Goal: Task Accomplishment & Management: Manage account settings

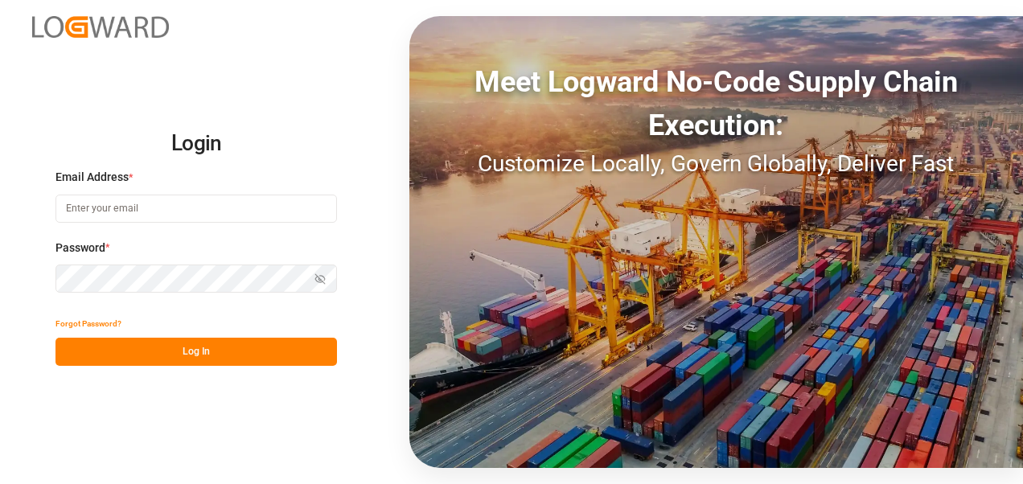
type input "[PERSON_NAME][EMAIL_ADDRESS][PERSON_NAME][DOMAIN_NAME]"
click at [27, 272] on div "Login Email Address * [PERSON_NAME][EMAIL_ADDRESS][PERSON_NAME][DOMAIN_NAME] Pa…" at bounding box center [511, 242] width 1023 height 484
click at [317, 277] on icon "button" at bounding box center [319, 280] width 7 height 6
click at [51, 403] on div "Login Email Address * stephan.schiller@shiftx.eu Password * Hide password Forgo…" at bounding box center [511, 242] width 1023 height 484
click at [178, 348] on button "Log In" at bounding box center [195, 352] width 281 height 28
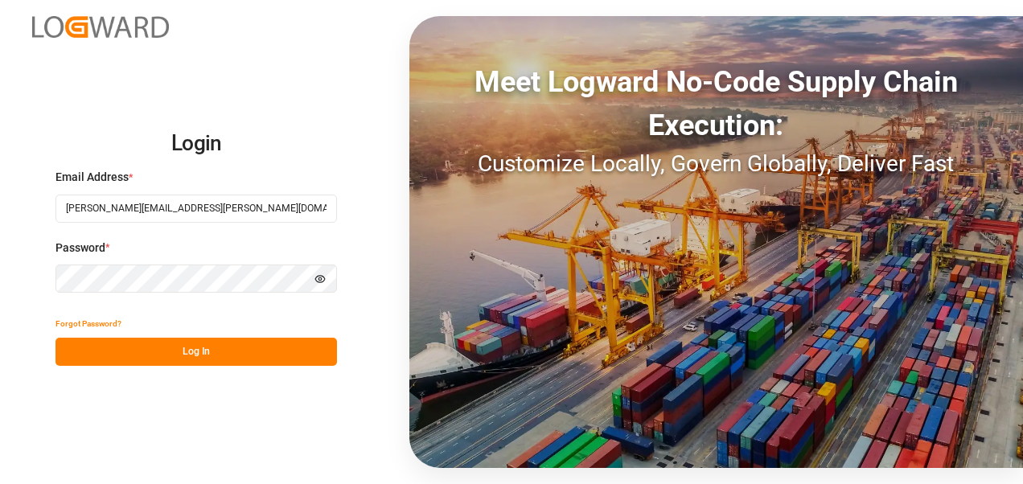
click at [188, 351] on button "Log In" at bounding box center [195, 352] width 281 height 28
type input "[PERSON_NAME][EMAIL_ADDRESS][PERSON_NAME][DOMAIN_NAME]"
click at [30, 276] on div "Login Email Address * [PERSON_NAME][EMAIL_ADDRESS][PERSON_NAME][DOMAIN_NAME] Pa…" at bounding box center [511, 242] width 1023 height 484
click at [321, 280] on icon "button" at bounding box center [320, 279] width 2 height 2
click at [51, 449] on div "Login Email Address * [PERSON_NAME][EMAIL_ADDRESS][PERSON_NAME][DOMAIN_NAME] Pa…" at bounding box center [511, 242] width 1023 height 484
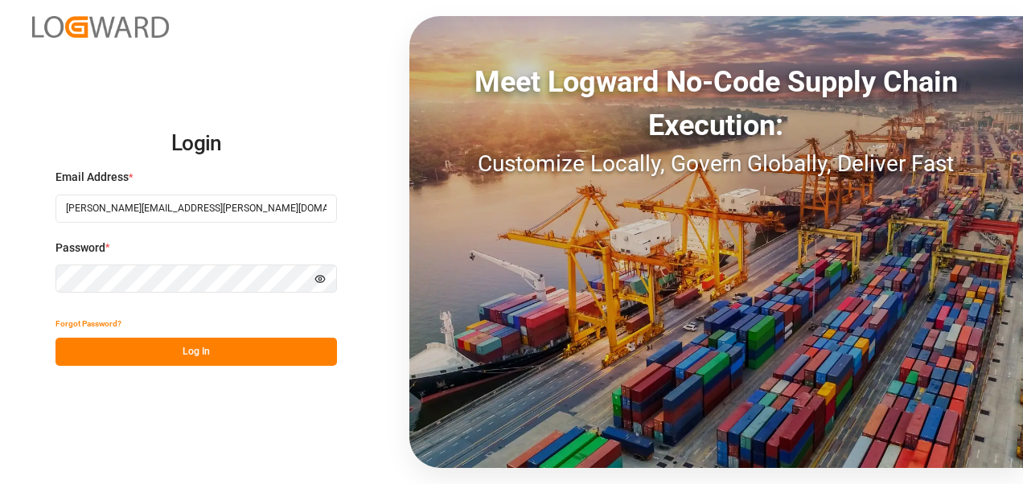
click at [143, 354] on button "Log In" at bounding box center [195, 352] width 281 height 28
type input "[PERSON_NAME][EMAIL_ADDRESS][PERSON_NAME][DOMAIN_NAME]"
click at [317, 276] on icon "button" at bounding box center [319, 278] width 11 height 11
click at [169, 353] on button "Log In" at bounding box center [195, 352] width 281 height 28
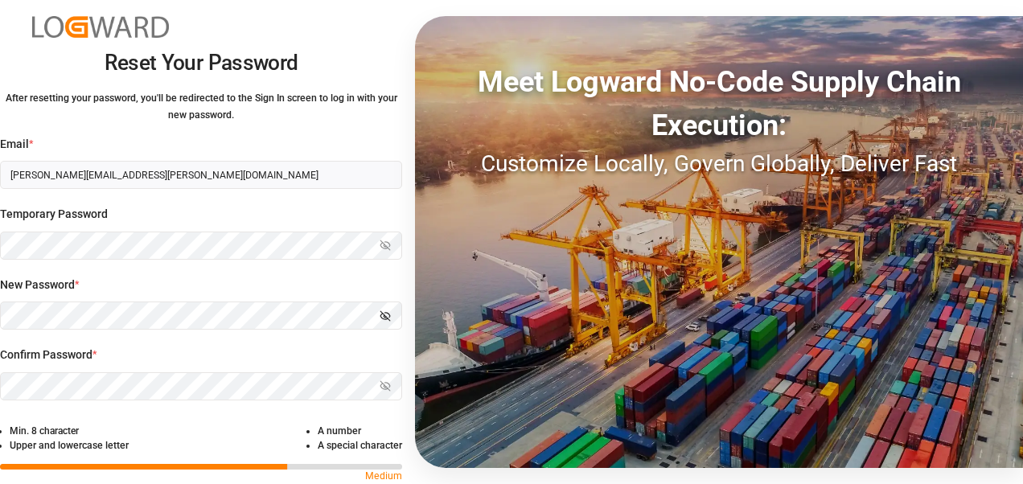
click at [386, 314] on icon "button" at bounding box center [384, 315] width 11 height 11
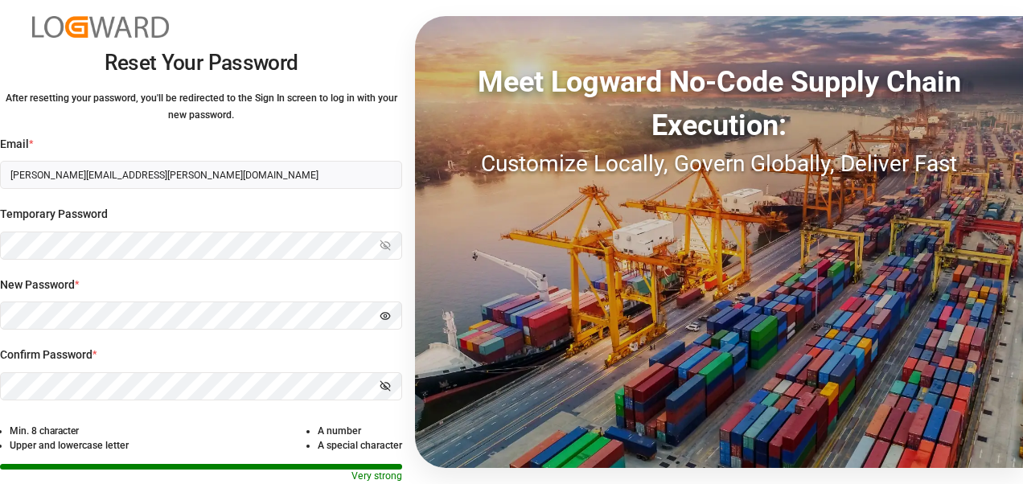
click at [318, 280] on label "New Password *" at bounding box center [201, 285] width 402 height 17
click at [384, 385] on icon "button" at bounding box center [385, 386] width 10 height 10
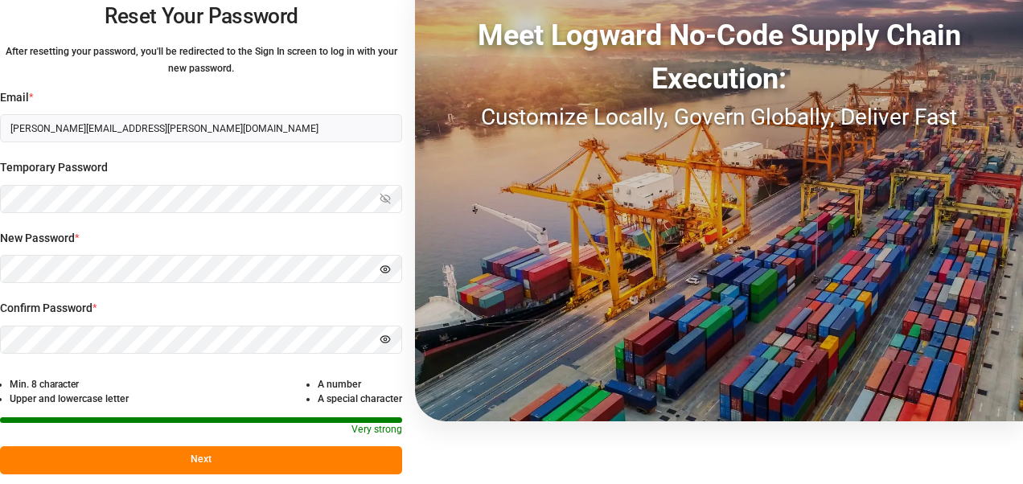
scroll to position [66, 0]
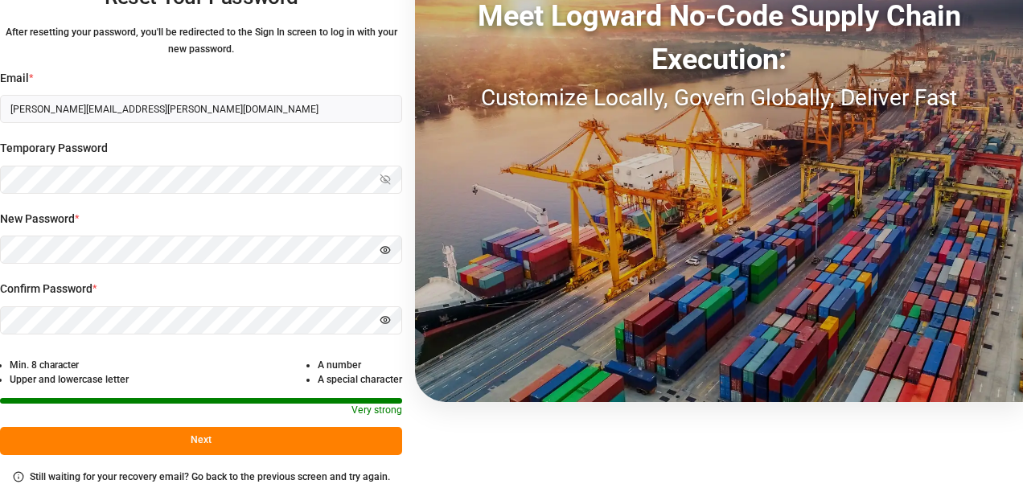
click at [249, 448] on button "Next" at bounding box center [201, 441] width 402 height 28
click at [225, 445] on button "Next" at bounding box center [201, 441] width 402 height 28
click at [234, 433] on button "Next" at bounding box center [201, 441] width 402 height 28
click at [234, 435] on button "Next" at bounding box center [201, 441] width 402 height 28
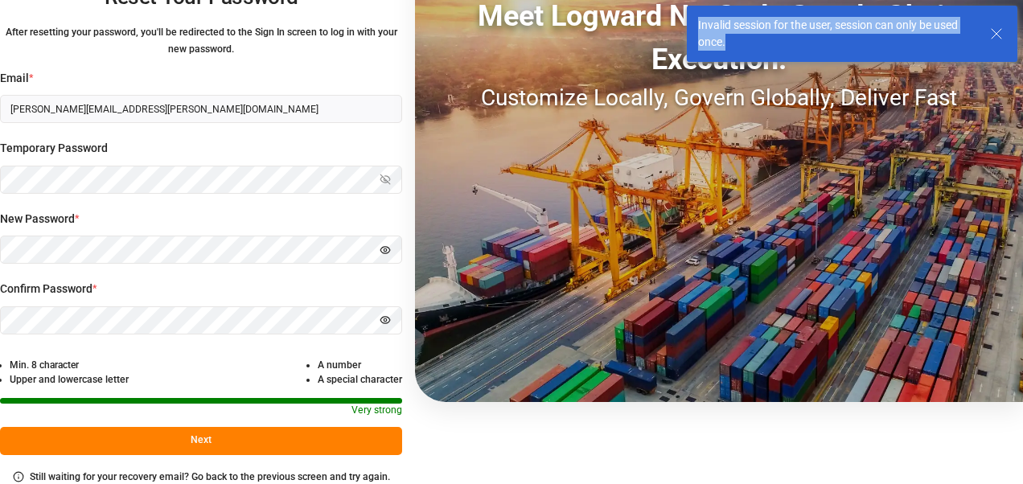
drag, startPoint x: 696, startPoint y: 26, endPoint x: 770, endPoint y: 42, distance: 75.7
click at [770, 42] on div "Invalid session for the user, session can only be used once." at bounding box center [852, 34] width 330 height 56
drag, startPoint x: 770, startPoint y: 42, endPoint x: 766, endPoint y: 24, distance: 18.1
copy div "Invalid session for the user, session can only be used once."
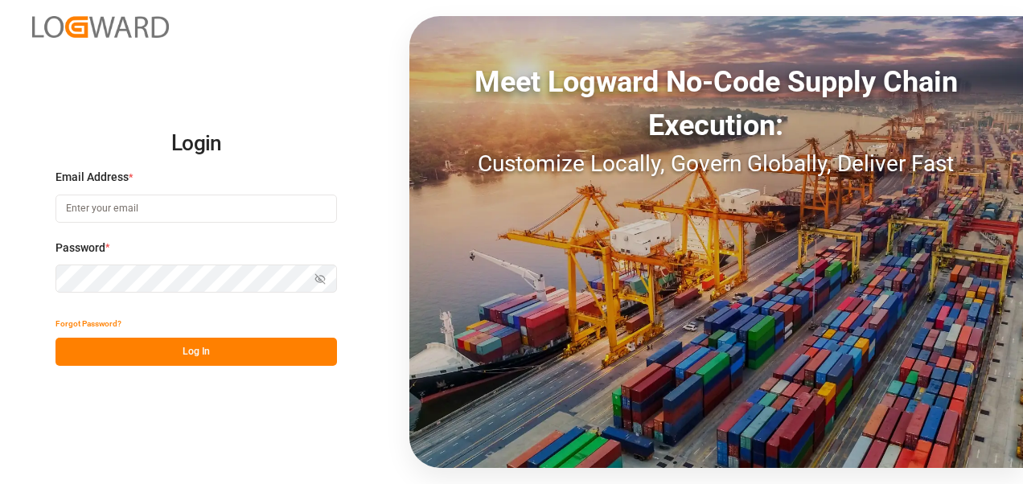
type input "[PERSON_NAME][EMAIL_ADDRESS][PERSON_NAME][DOMAIN_NAME]"
click at [43, 277] on div "Login Email Address * [PERSON_NAME][EMAIL_ADDRESS][PERSON_NAME][DOMAIN_NAME] Pa…" at bounding box center [511, 242] width 1023 height 484
click at [26, 407] on div "Login Email Address * [PERSON_NAME][EMAIL_ADDRESS][PERSON_NAME][DOMAIN_NAME] Pa…" at bounding box center [511, 242] width 1023 height 484
click at [162, 346] on button "Log In" at bounding box center [195, 352] width 281 height 28
click at [176, 348] on button "Log In" at bounding box center [195, 352] width 281 height 28
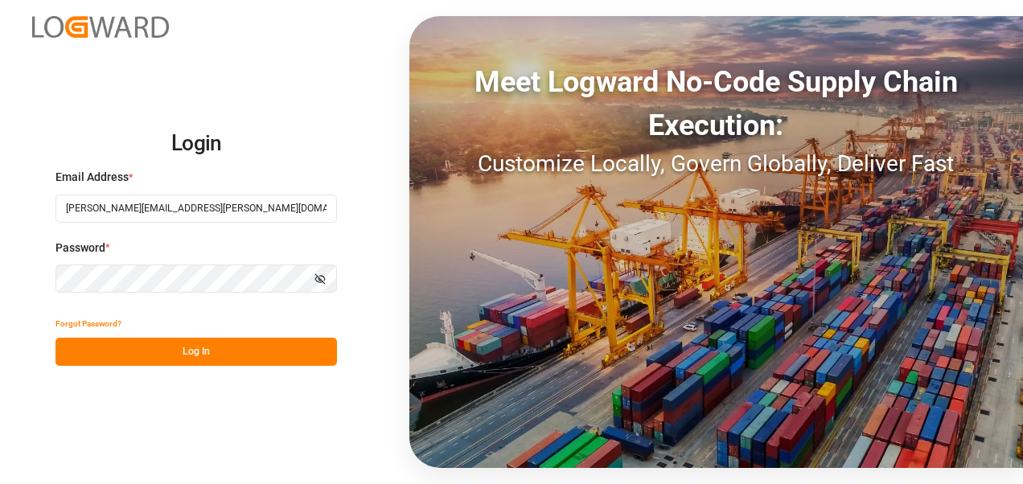
click at [176, 348] on button "Log In" at bounding box center [195, 352] width 281 height 28
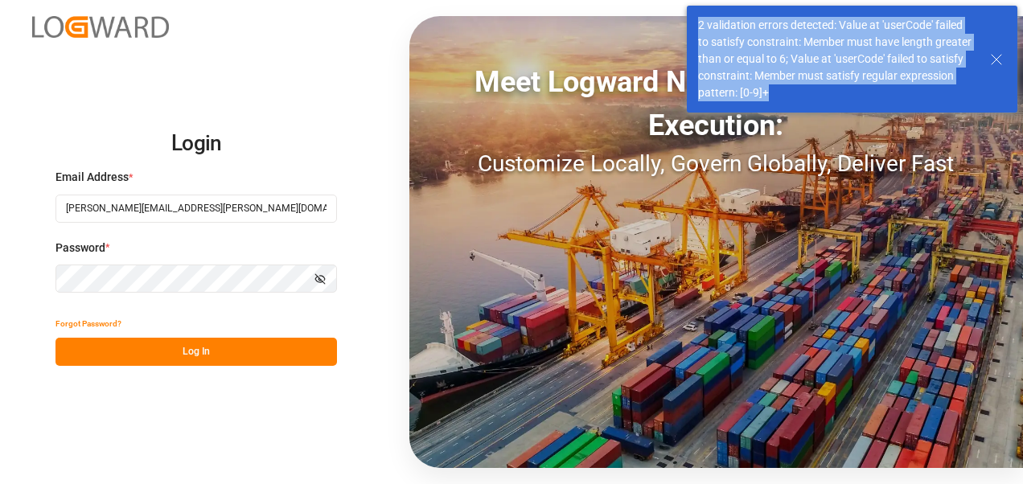
drag, startPoint x: 698, startPoint y: 27, endPoint x: 880, endPoint y: 103, distance: 197.5
click at [880, 103] on div "2 validation errors detected: Value at 'userCode' failed to satisfy constraint:…" at bounding box center [852, 59] width 330 height 107
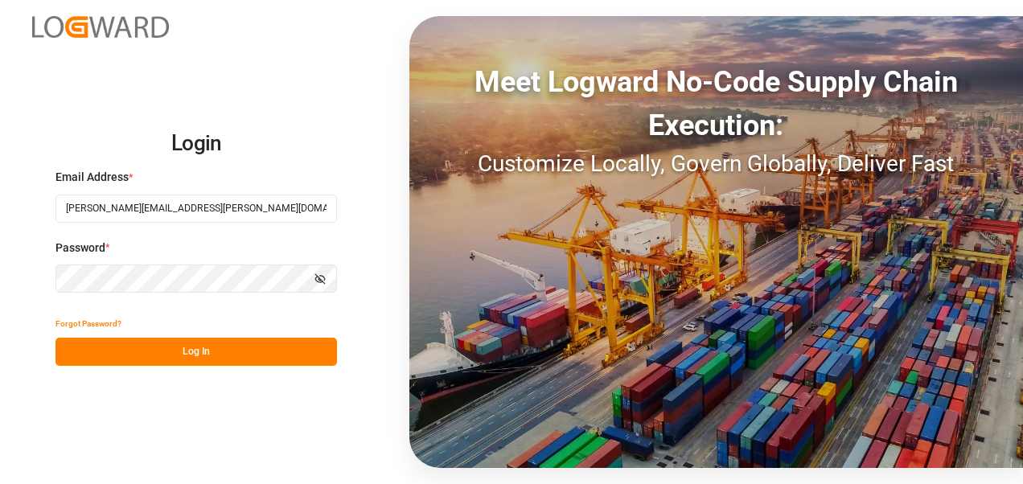
click at [25, 283] on div "Login Email Address * [PERSON_NAME][EMAIL_ADDRESS][PERSON_NAME][DOMAIN_NAME] Pa…" at bounding box center [511, 242] width 1023 height 484
click at [78, 355] on button "Log In" at bounding box center [195, 352] width 281 height 28
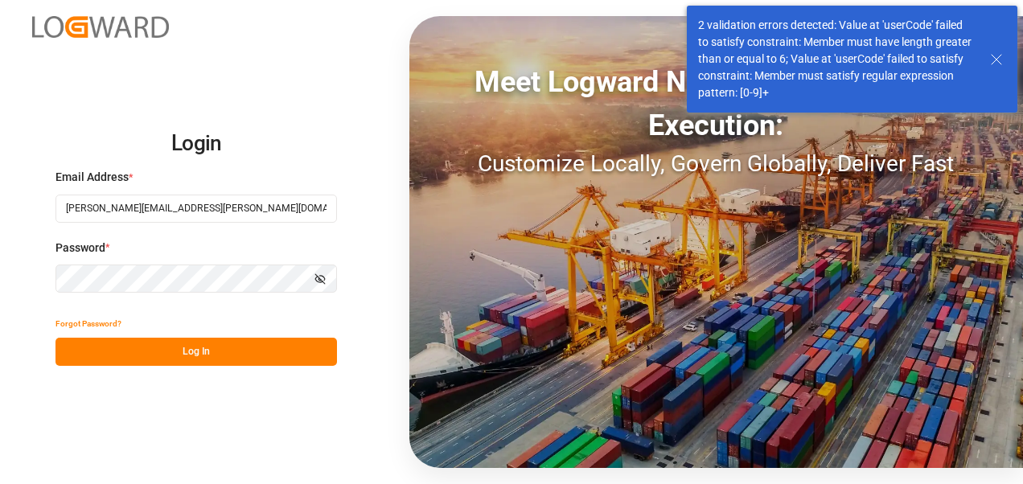
click at [1003, 55] on icon at bounding box center [995, 59] width 19 height 19
